Goal: Task Accomplishment & Management: Manage account settings

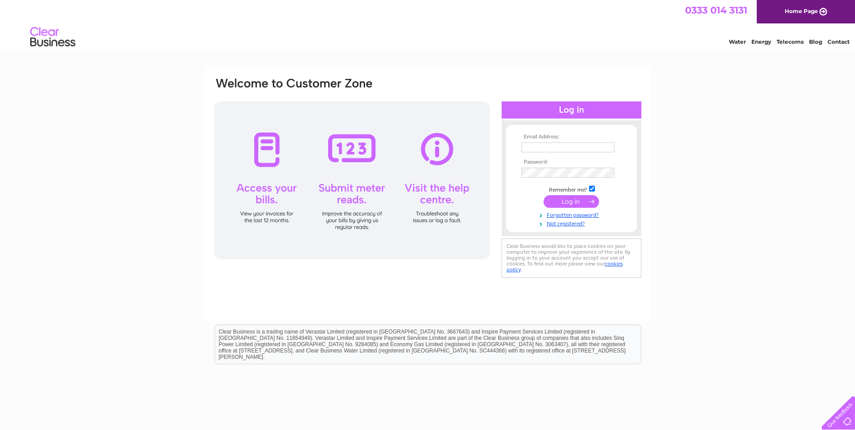
type input "queries.purchaseledgerrinp@reed.com"
click at [576, 205] on input "submit" at bounding box center [570, 201] width 55 height 13
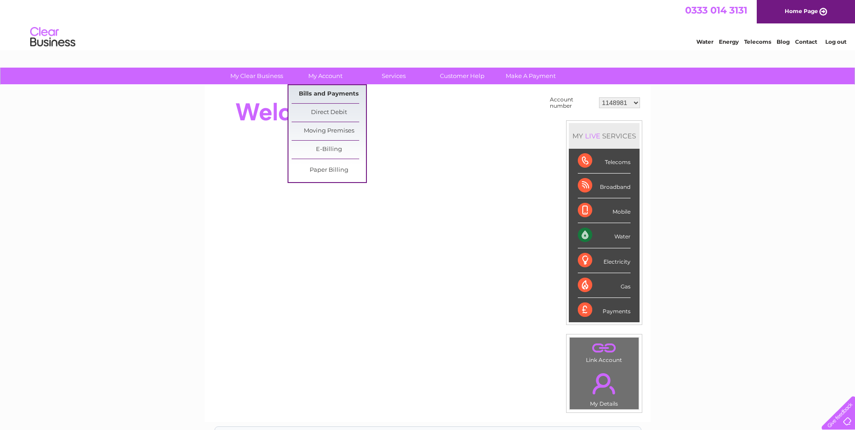
click at [333, 95] on link "Bills and Payments" at bounding box center [328, 94] width 74 height 18
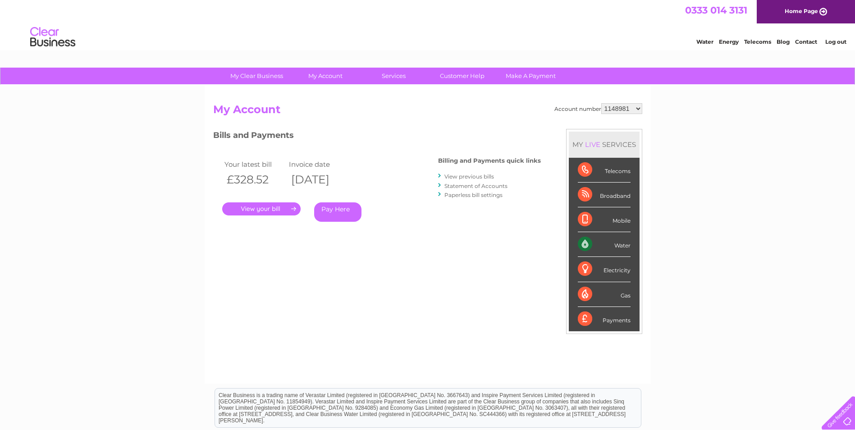
click at [273, 207] on link "." at bounding box center [261, 208] width 78 height 13
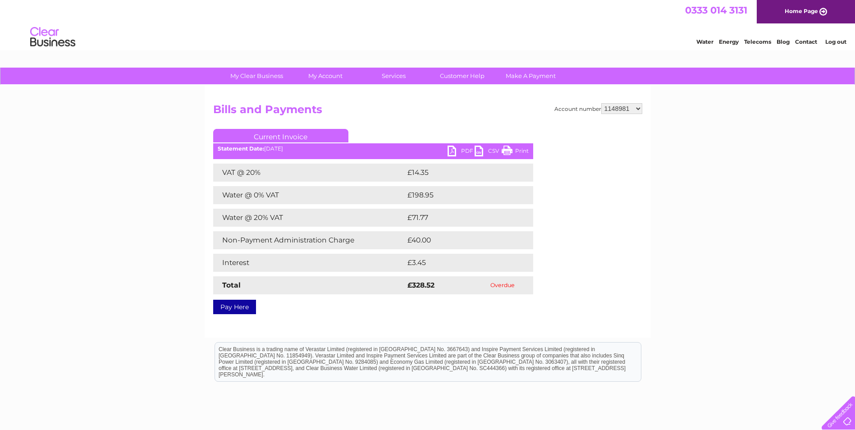
click at [456, 150] on link "PDF" at bounding box center [460, 152] width 27 height 13
click at [630, 111] on select "1148981 1149939 30277020" at bounding box center [621, 108] width 41 height 11
select select "1149939"
click at [601, 103] on select "1148981 1149939 30277020" at bounding box center [621, 108] width 41 height 11
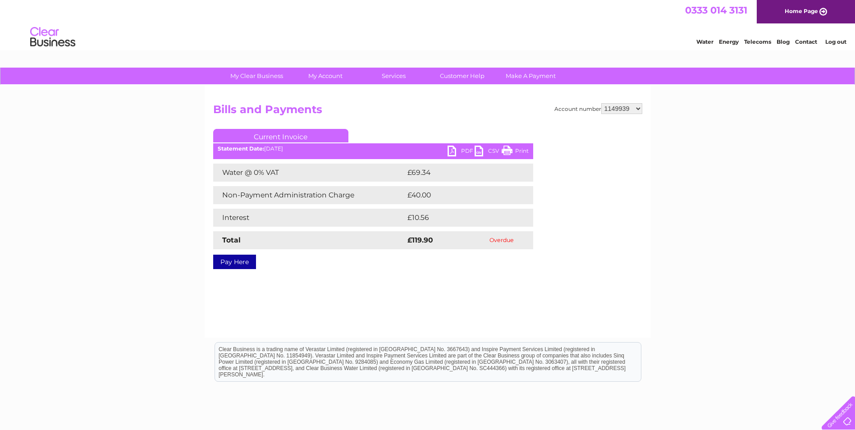
click at [622, 107] on select "1148981 1149939 30277020" at bounding box center [621, 108] width 41 height 11
select select "30277020"
click at [601, 103] on select "1148981 1149939 30277020" at bounding box center [621, 108] width 41 height 11
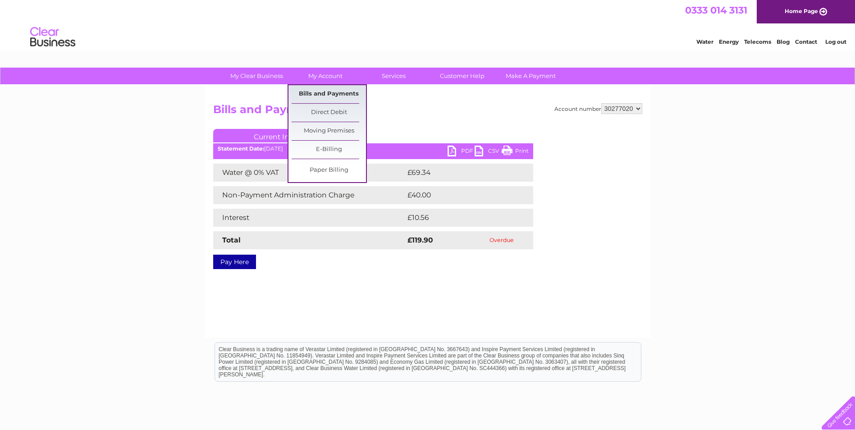
click at [336, 97] on link "Bills and Payments" at bounding box center [328, 94] width 74 height 18
